Goal: Task Accomplishment & Management: Use online tool/utility

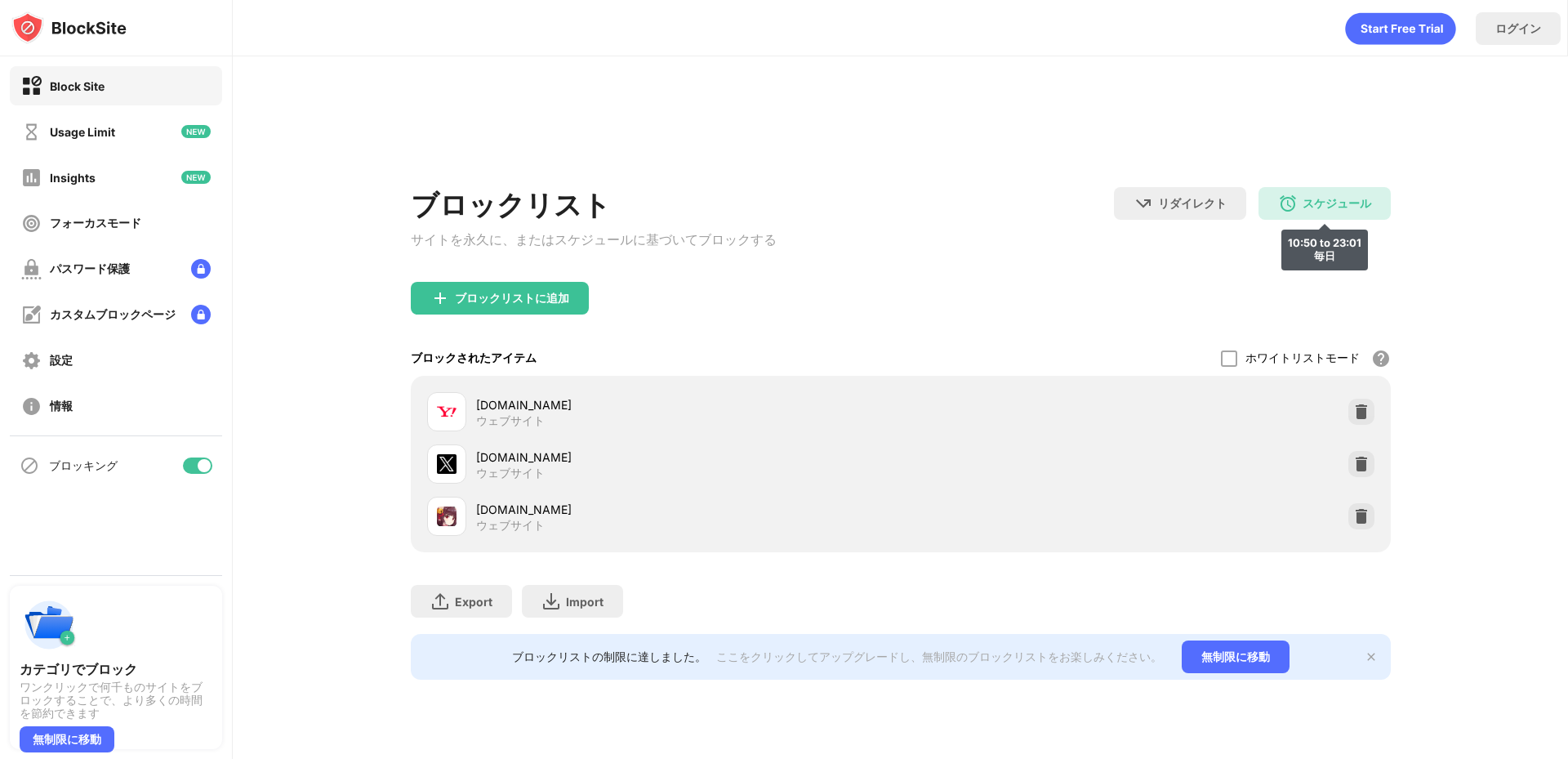
click at [1302, 192] on div "スケジュール 10:50 to 23:01 毎日" at bounding box center [1324, 203] width 133 height 33
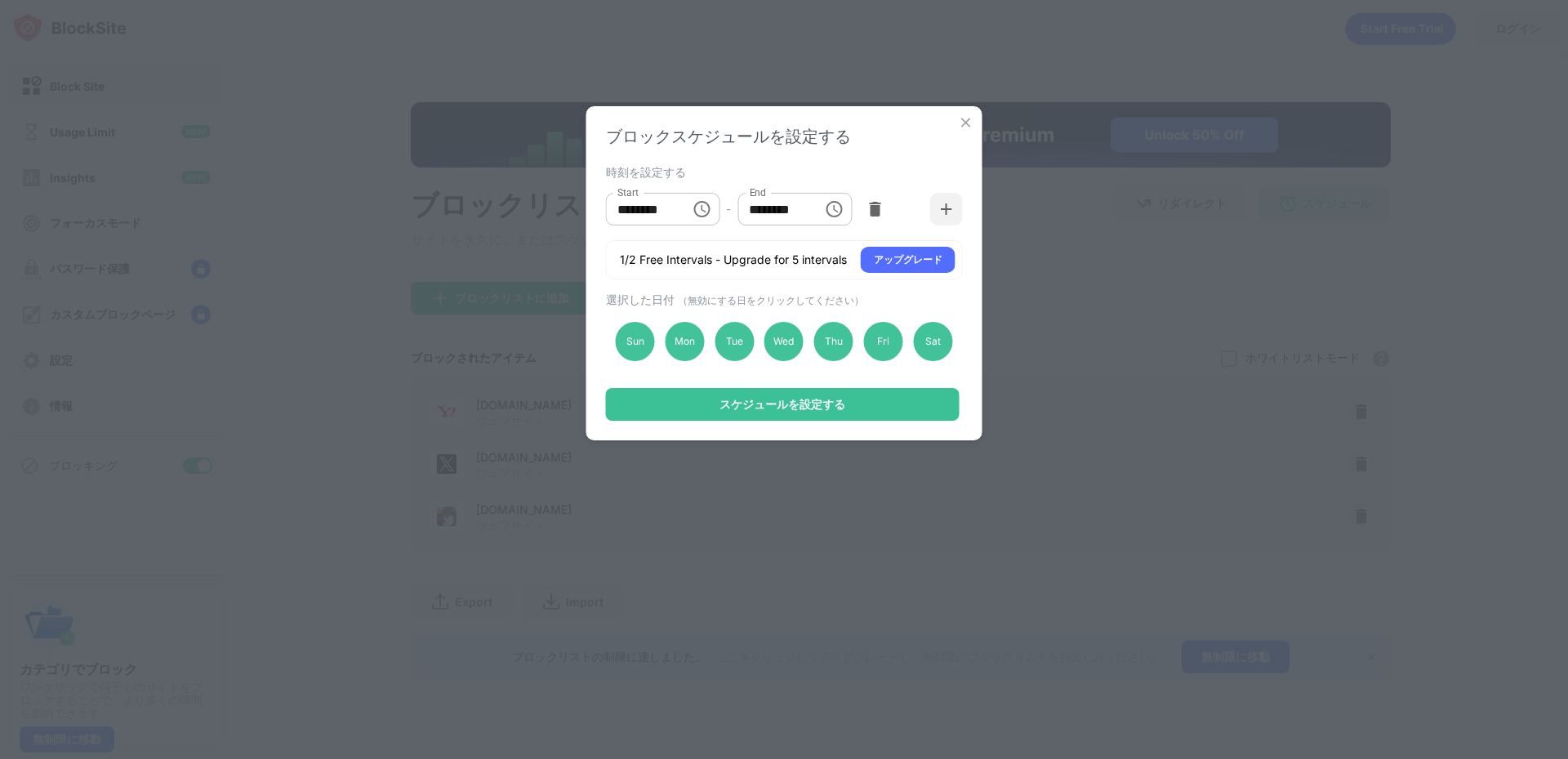
click at [760, 219] on input "********" at bounding box center [774, 209] width 73 height 33
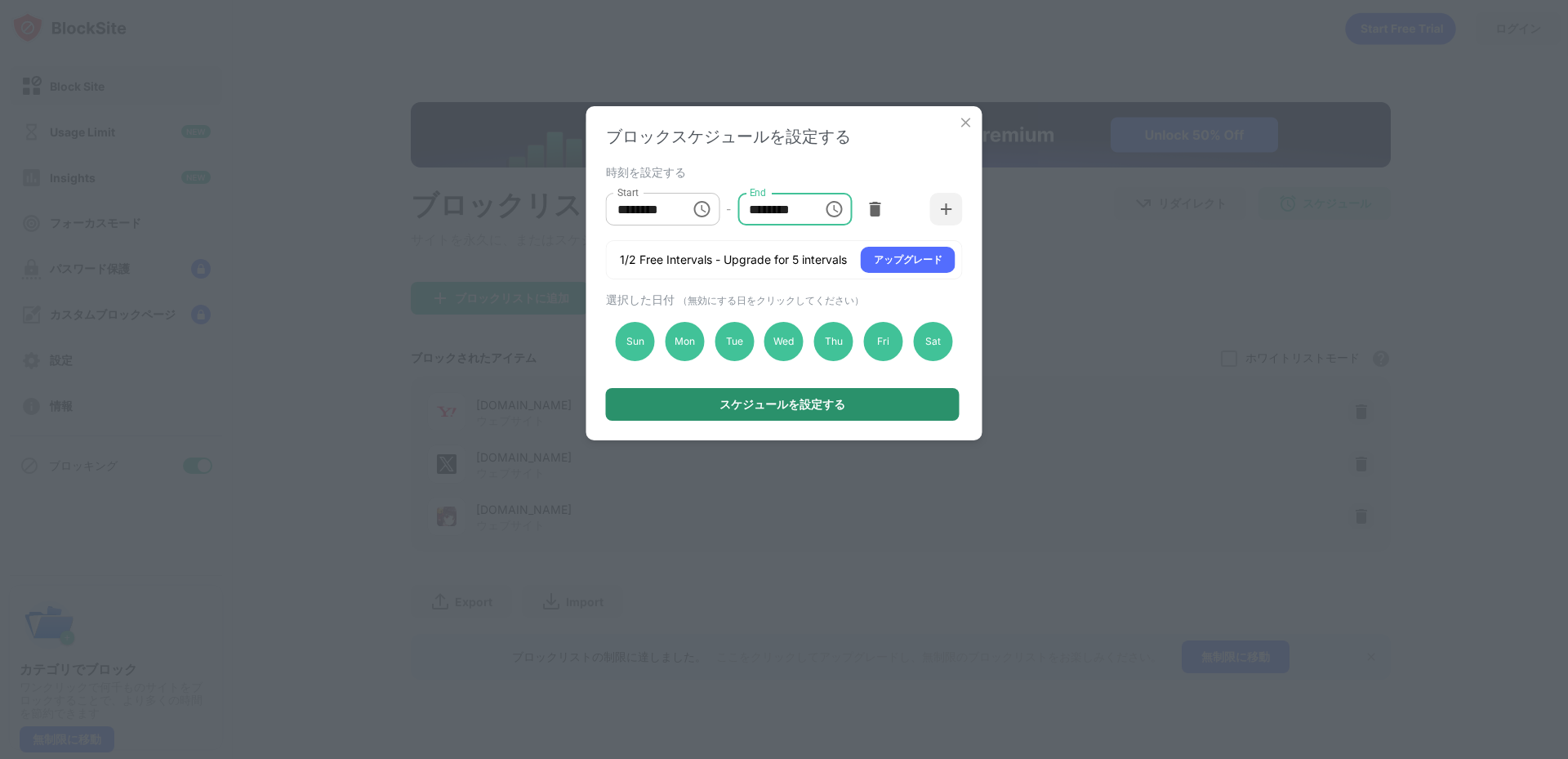
type input "********"
click at [732, 397] on div "スケジュールを設定する" at bounding box center [783, 404] width 354 height 33
